Goal: Task Accomplishment & Management: Use online tool/utility

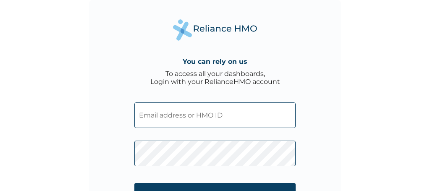
click at [156, 122] on input "text" at bounding box center [214, 115] width 161 height 26
type input "JSS/10004/C"
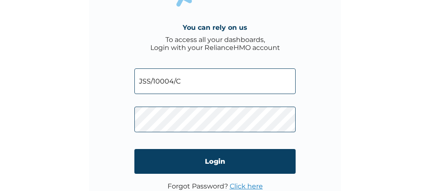
scroll to position [37, 0]
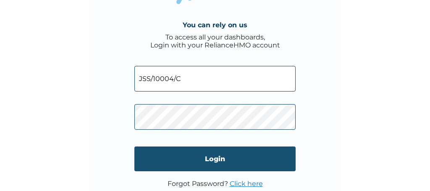
click at [217, 157] on input "Login" at bounding box center [214, 158] width 161 height 25
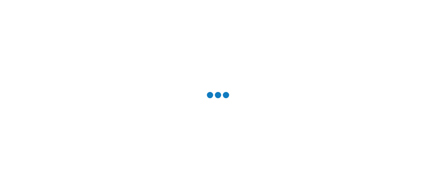
scroll to position [0, 0]
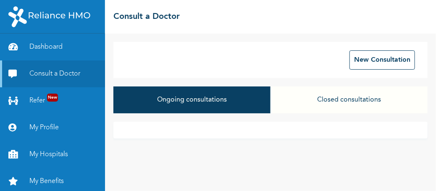
click at [344, 99] on button "Closed consultations" at bounding box center [348, 99] width 157 height 27
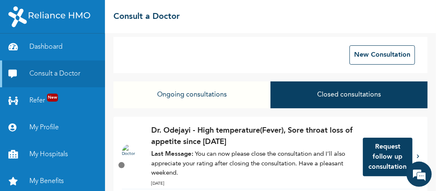
scroll to position [3, 0]
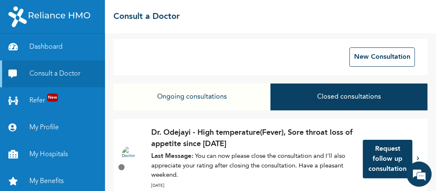
click at [360, 91] on button "Closed consultations" at bounding box center [348, 97] width 157 height 27
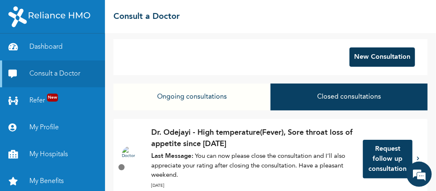
click at [365, 53] on button "New Consultation" at bounding box center [381, 56] width 65 height 19
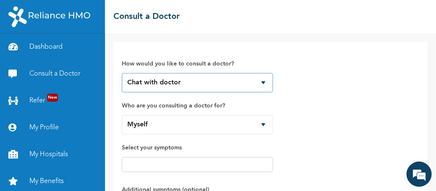
click at [264, 81] on select "Chat with doctor Phone Call" at bounding box center [197, 82] width 151 height 19
click at [122, 73] on select "Chat with doctor Phone Call" at bounding box center [197, 82] width 151 height 19
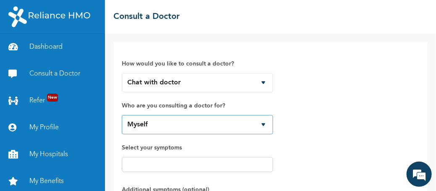
click at [262, 123] on select "Myself" at bounding box center [197, 124] width 151 height 19
click at [122, 115] on select "Myself" at bounding box center [197, 124] width 151 height 19
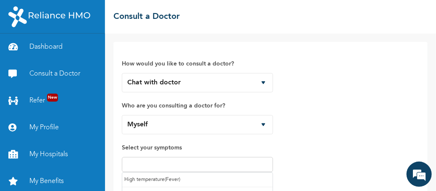
click at [153, 160] on input "text" at bounding box center [197, 164] width 146 height 10
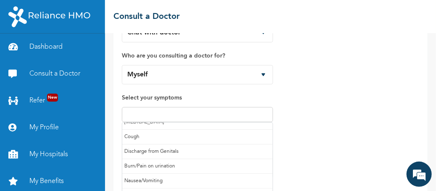
scroll to position [38, 0]
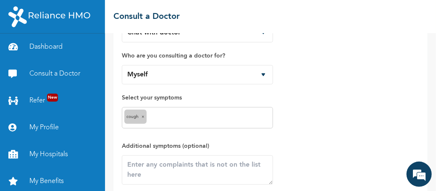
click at [200, 117] on input "text" at bounding box center [210, 118] width 122 height 10
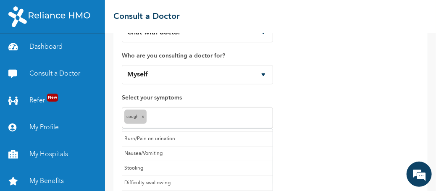
scroll to position [73, 0]
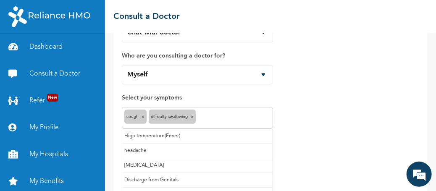
click at [217, 116] on input "text" at bounding box center [234, 118] width 73 height 10
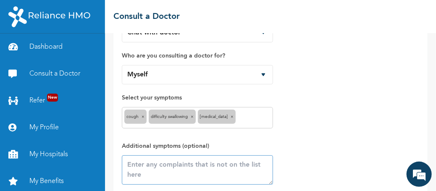
click at [157, 164] on textarea at bounding box center [197, 169] width 151 height 29
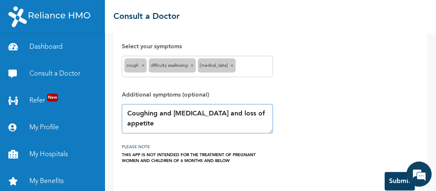
scroll to position [117, 0]
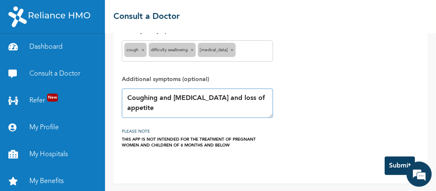
type textarea "Coughing and running nose and loss of appetite"
click at [394, 162] on button "Submit" at bounding box center [399, 166] width 30 height 18
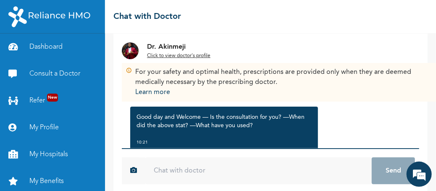
scroll to position [28, 0]
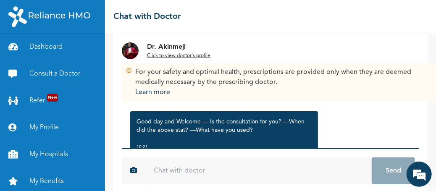
click at [157, 171] on input "text" at bounding box center [258, 170] width 226 height 27
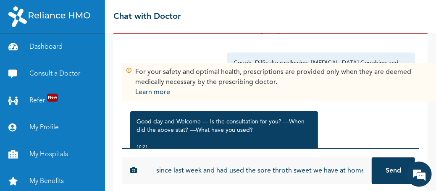
scroll to position [0, 136]
type input "The consultation is for my son and it started since last week and had used the …"
click at [391, 169] on button "Send" at bounding box center [392, 170] width 43 height 27
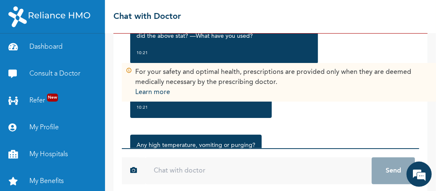
scroll to position [149, 0]
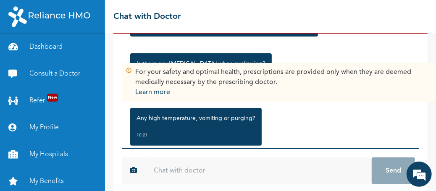
click at [160, 168] on input "text" at bounding box center [258, 170] width 226 height 27
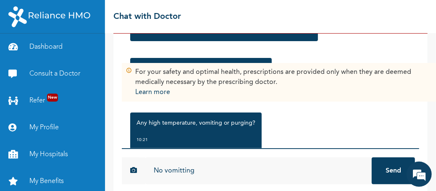
scroll to position [148, 0]
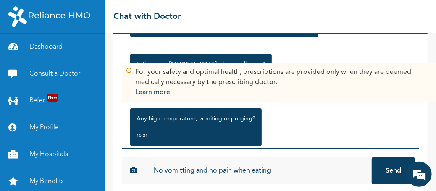
type input "No vomitting and no pain when eating"
click at [371, 157] on button "Send" at bounding box center [392, 170] width 43 height 27
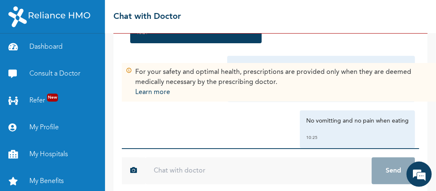
scroll to position [270, 0]
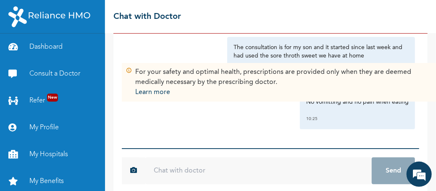
click at [171, 171] on input "text" at bounding box center [258, 170] width 226 height 27
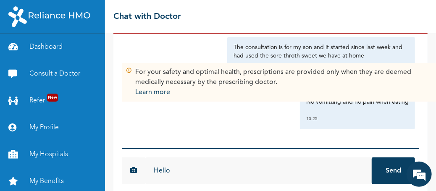
type input "Hello"
click at [385, 167] on button "Send" at bounding box center [392, 170] width 43 height 27
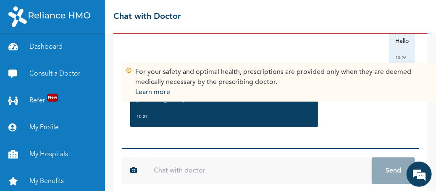
scroll to position [379, 0]
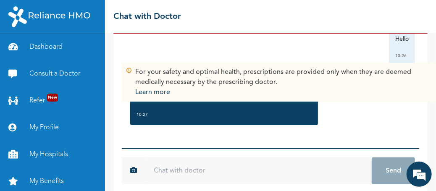
click at [163, 168] on input "text" at bounding box center [258, 170] width 226 height 27
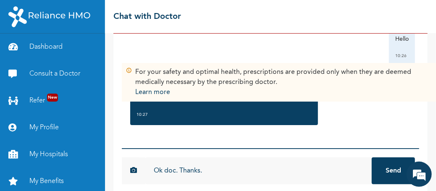
click at [168, 170] on input "Ok doc. Thanks." at bounding box center [258, 170] width 226 height 27
type input "Ok Doc. Thanks."
click at [388, 171] on button "Send" at bounding box center [392, 170] width 43 height 27
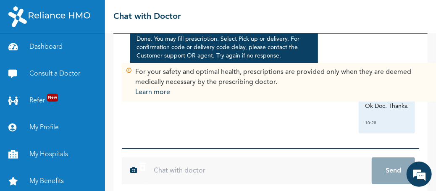
scroll to position [505, 0]
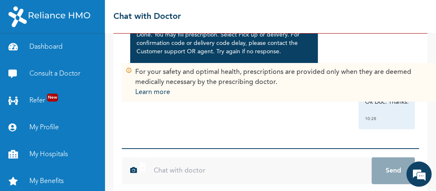
click at [188, 164] on input "text" at bounding box center [258, 170] width 226 height 27
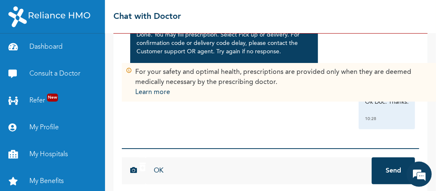
type input "OK"
click at [387, 169] on button "Send" at bounding box center [392, 170] width 43 height 27
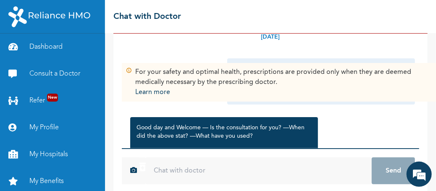
scroll to position [0, 0]
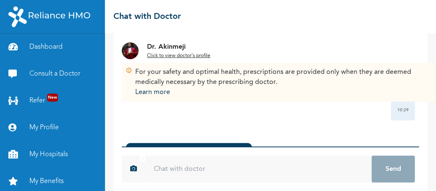
scroll to position [56, 0]
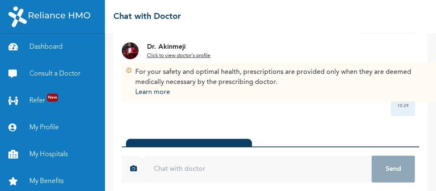
click at [409, 144] on div "Dr. Akinmeji created a prescription . 10:28 Click to view >" at bounding box center [270, 158] width 297 height 39
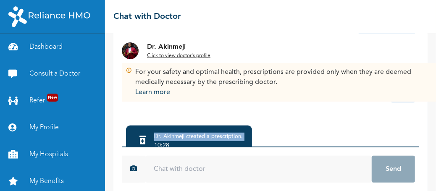
click at [409, 131] on div "Dr. Akinmeji created a prescription . 10:28 Click to view >" at bounding box center [270, 144] width 297 height 39
click at [298, 125] on div "Dr. Akinmeji created a prescription . 10:28 Click to view > c866999594629de967e…" at bounding box center [270, 167] width 297 height 92
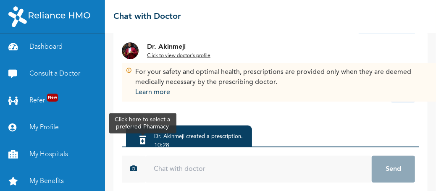
click at [142, 140] on icon at bounding box center [142, 140] width 6 height 8
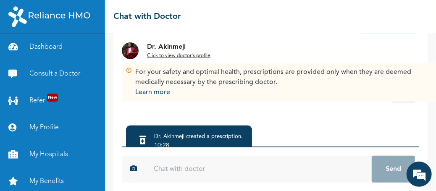
scroll to position [83, 0]
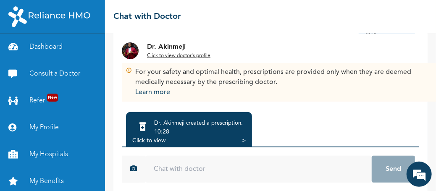
click at [408, 116] on div "Dr. Akinmeji created a prescription . 10:28 Click to view >" at bounding box center [270, 131] width 297 height 39
click at [151, 138] on div "Click to view" at bounding box center [148, 140] width 33 height 8
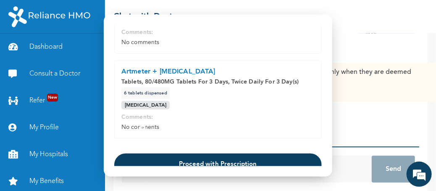
scroll to position [390, 0]
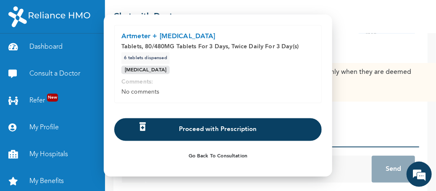
click at [226, 128] on button "Proceed with Prescription" at bounding box center [217, 129] width 207 height 23
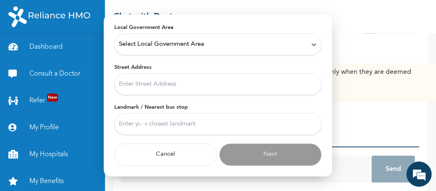
scroll to position [86, 0]
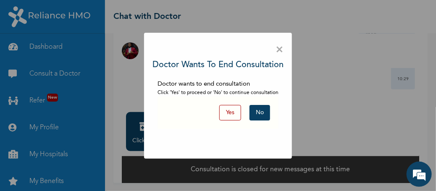
click at [307, 42] on div "× Doctor wants to end consultation Doctor wants to end consultation Click 'Yes'…" at bounding box center [218, 95] width 436 height 191
click at [257, 112] on button "No" at bounding box center [259, 113] width 21 height 16
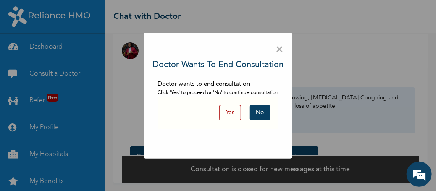
scroll to position [0, 0]
click at [258, 112] on button "No" at bounding box center [259, 113] width 21 height 16
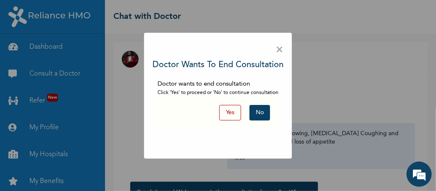
scroll to position [35, 0]
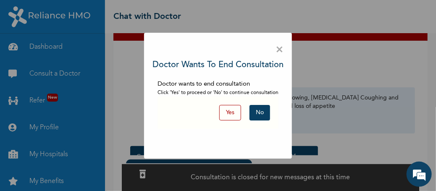
click at [278, 49] on span "×" at bounding box center [279, 50] width 8 height 18
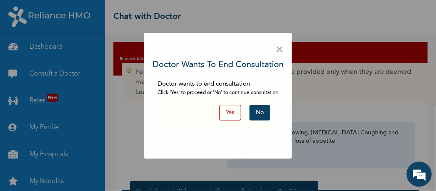
scroll to position [42, 0]
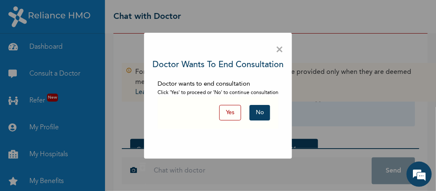
click at [263, 112] on button "No" at bounding box center [259, 113] width 21 height 16
click at [238, 109] on button "Yes" at bounding box center [230, 113] width 22 height 16
click at [279, 47] on span "×" at bounding box center [279, 50] width 8 height 18
click at [279, 49] on span "×" at bounding box center [279, 50] width 8 height 18
click at [265, 116] on button "No" at bounding box center [259, 113] width 21 height 16
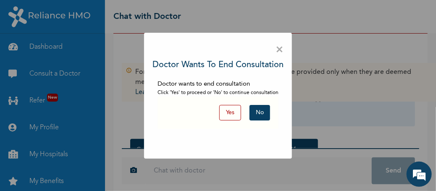
click at [228, 111] on button "Yes" at bounding box center [230, 113] width 22 height 16
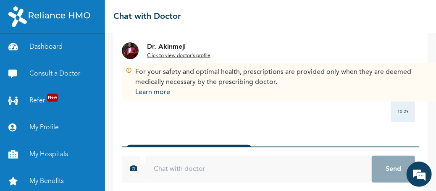
scroll to position [56, 0]
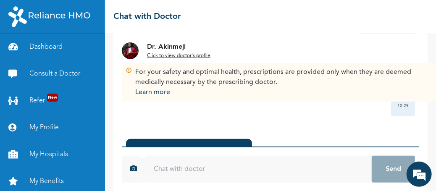
click at [409, 146] on div "Dr. Akinmeji created a prescription . 10:28 Click to view >" at bounding box center [270, 158] width 297 height 39
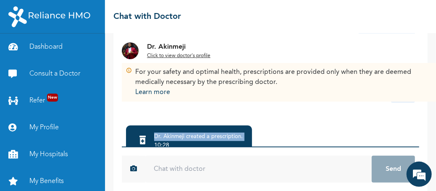
click at [409, 130] on div "Dr. Akinmeji created a prescription . 10:28 Click to view >" at bounding box center [270, 144] width 297 height 39
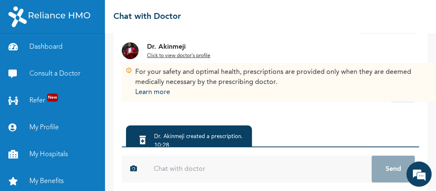
click at [317, 120] on div "Tuesday, October 14th 2025 Cough, Difficulty swallowing, Runny nose Coughing an…" at bounding box center [270, 64] width 297 height 115
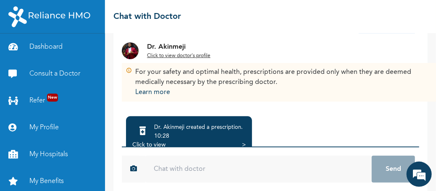
scroll to position [83, 0]
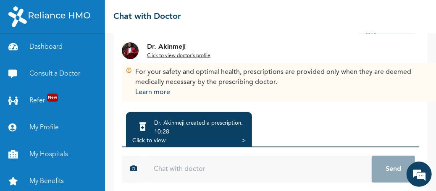
click at [409, 116] on div "Dr. Akinmeji created a prescription . 10:28 Click to view >" at bounding box center [270, 131] width 297 height 39
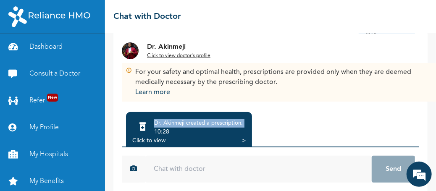
click at [409, 116] on div "Dr. Akinmeji created a prescription . 10:28 Click to view >" at bounding box center [270, 131] width 297 height 39
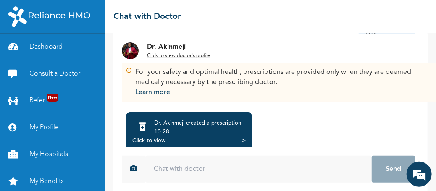
click at [295, 130] on div "Dr. Akinmeji created a prescription . 10:28 Click to view >" at bounding box center [270, 131] width 297 height 39
click at [157, 141] on div "Click to view" at bounding box center [148, 140] width 33 height 8
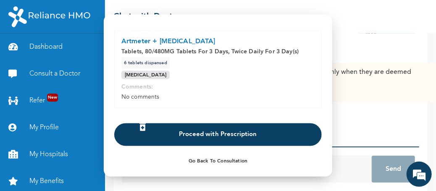
scroll to position [390, 0]
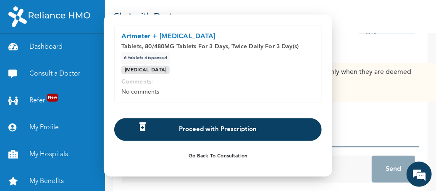
click at [216, 126] on button "Proceed with Prescription" at bounding box center [217, 129] width 207 height 23
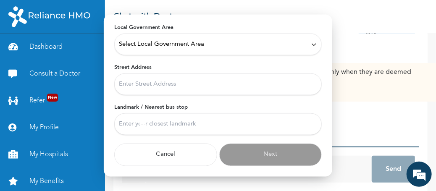
scroll to position [86, 0]
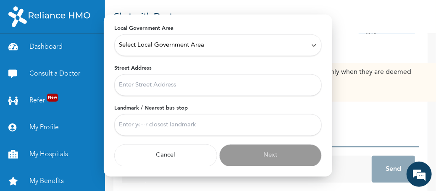
click at [311, 42] on icon at bounding box center [314, 45] width 6 height 6
click at [312, 44] on icon at bounding box center [314, 45] width 4 height 2
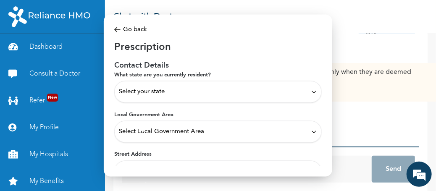
click at [311, 89] on icon at bounding box center [314, 92] width 6 height 6
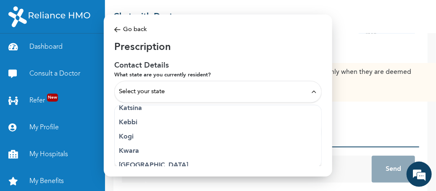
scroll to position [306, 0]
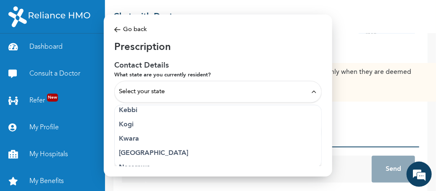
click at [136, 150] on p "Lagos" at bounding box center [218, 153] width 198 height 10
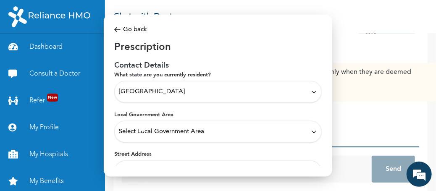
click at [311, 130] on icon at bounding box center [314, 131] width 6 height 6
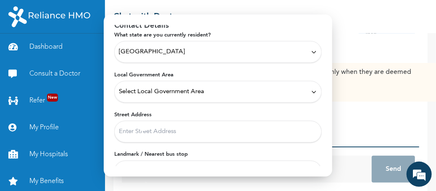
scroll to position [40, 0]
click at [311, 90] on icon at bounding box center [314, 91] width 6 height 6
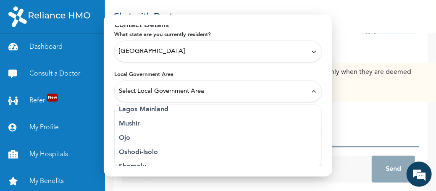
scroll to position [211, 0]
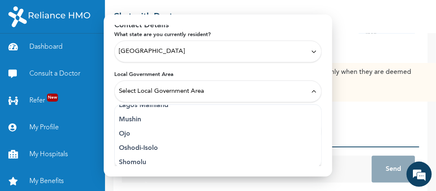
click at [149, 143] on p "Oshodi-Isolo" at bounding box center [218, 148] width 198 height 10
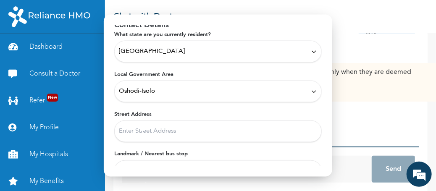
click at [133, 132] on input "Street Address" at bounding box center [217, 131] width 207 height 22
type input "20, SARIYU OLUSESI STREET EGBE LAGOS., Lagos"
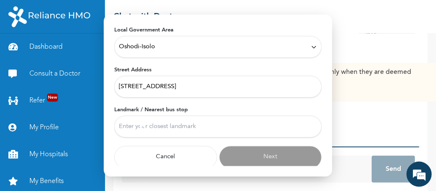
scroll to position [86, 0]
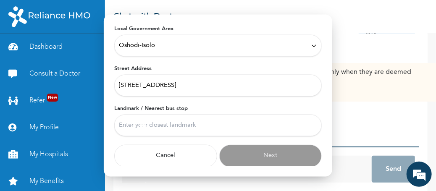
click at [147, 125] on input "Landmark / Nearest bus stop" at bounding box center [217, 126] width 207 height 22
type input "HOSTEL"
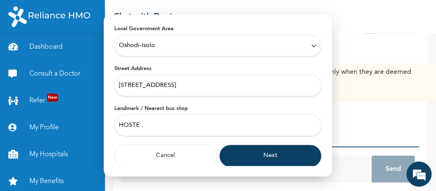
click at [267, 154] on button "Next" at bounding box center [270, 156] width 103 height 23
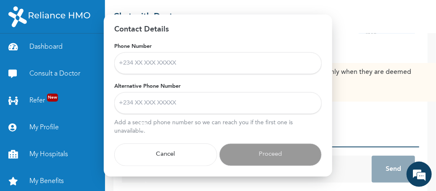
scroll to position [35, 0]
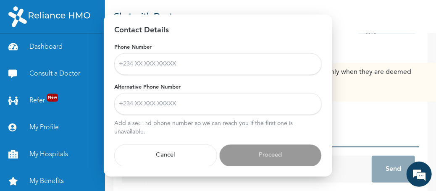
click at [171, 64] on input "Phone Number" at bounding box center [217, 64] width 207 height 22
type input "+2348056656045"
click at [186, 105] on input "Alternative Phone Number" at bounding box center [217, 104] width 207 height 22
type input "+2348036430478"
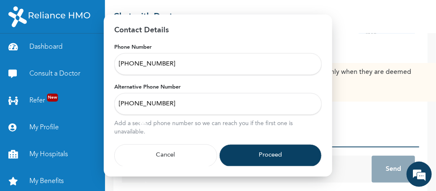
click at [265, 151] on button "Proceed" at bounding box center [270, 155] width 103 height 23
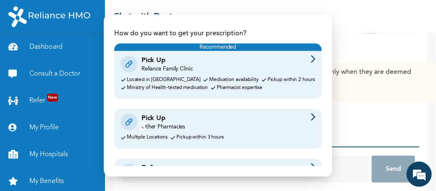
scroll to position [67, 0]
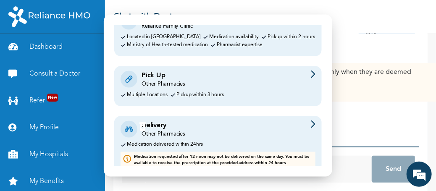
click at [174, 81] on div "Other Pharmacies" at bounding box center [163, 85] width 44 height 8
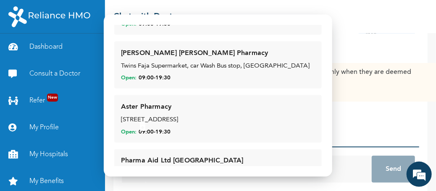
scroll to position [0, 0]
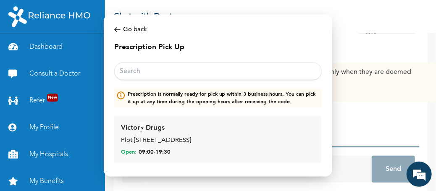
click at [141, 70] on input "text" at bounding box center [217, 71] width 207 height 18
type input "P"
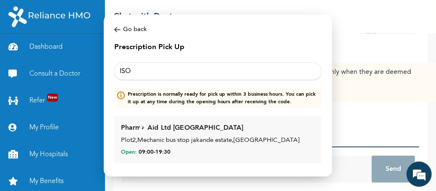
type input "ISO"
click at [163, 137] on div "Plot2,Mechanic bus stop jakande estate,Isolo" at bounding box center [218, 141] width 194 height 10
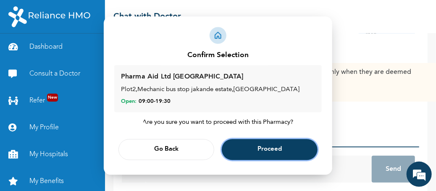
click at [273, 148] on span "Proceed" at bounding box center [269, 149] width 24 height 5
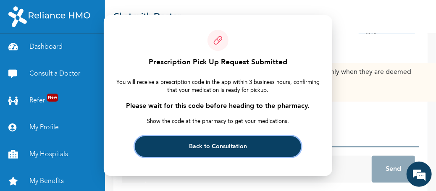
click at [215, 142] on button "Back to Consultation" at bounding box center [218, 146] width 166 height 21
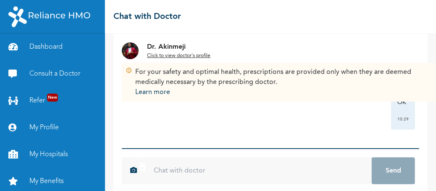
click at [181, 54] on u "Click to view doctor's profile" at bounding box center [178, 55] width 63 height 5
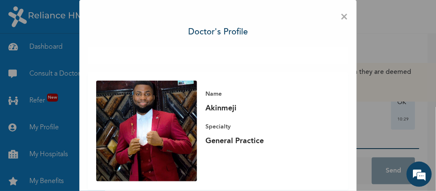
click at [341, 17] on span "×" at bounding box center [344, 17] width 8 height 18
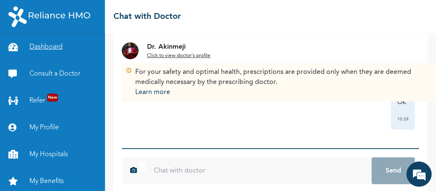
click at [53, 44] on link "Dashboard" at bounding box center [52, 47] width 105 height 27
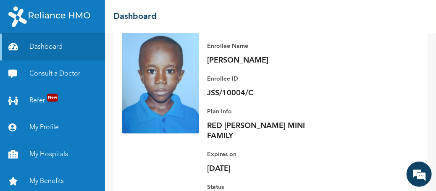
scroll to position [60, 0]
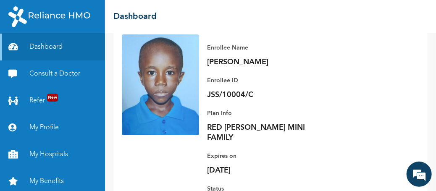
click at [372, 126] on div "Enrollee Name [PERSON_NAME] Enrollee ID JSS/10004/C Plan Info RED [PERSON_NAME]…" at bounding box center [309, 125] width 220 height 182
